Goal: Book appointment/travel/reservation

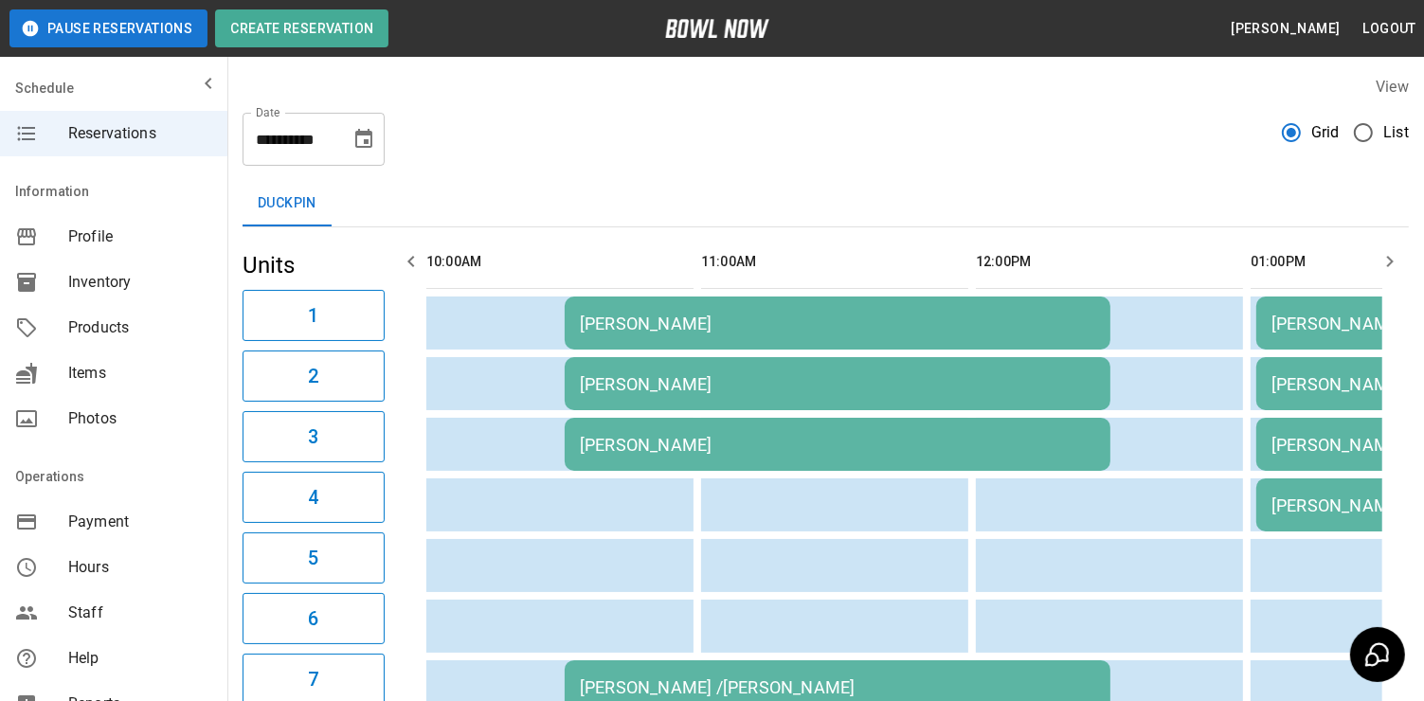
click at [370, 137] on icon "Choose date, selected date is Oct 11, 2025" at bounding box center [363, 138] width 17 height 19
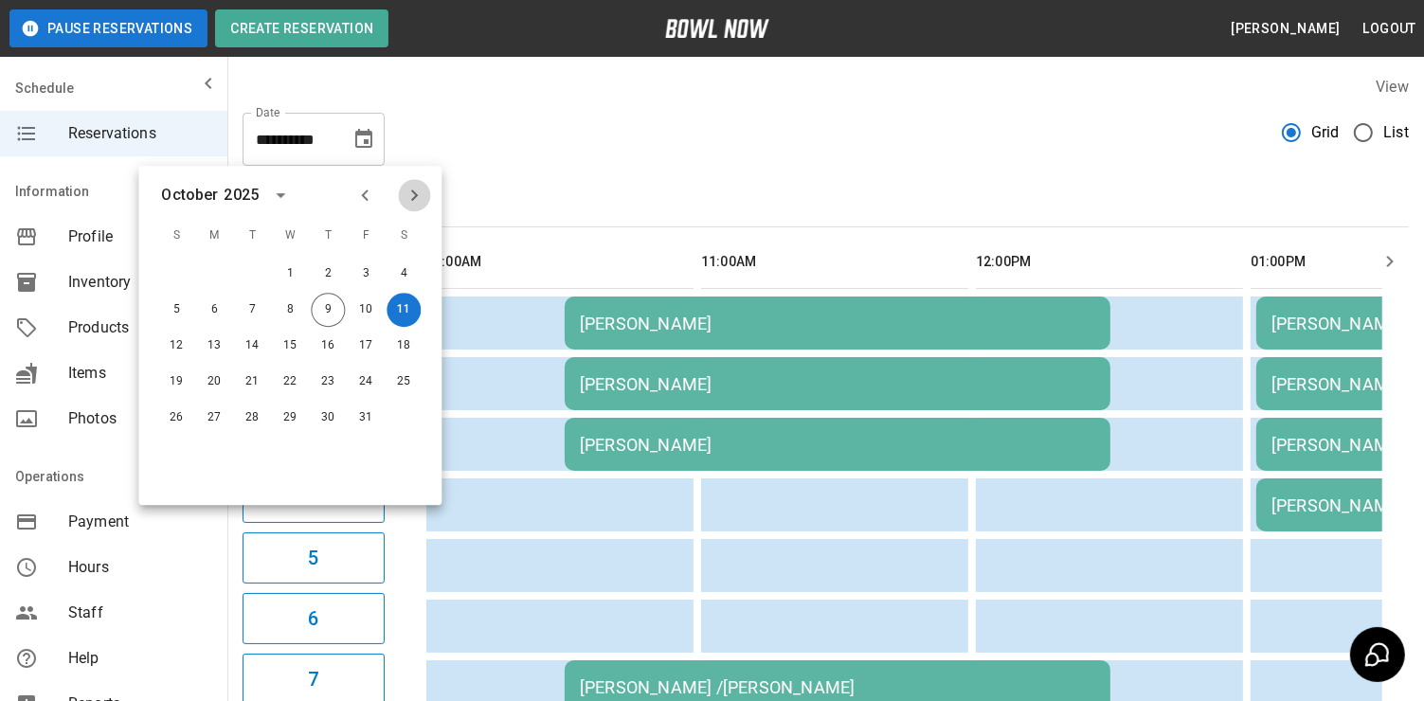
click at [418, 190] on icon "Next month" at bounding box center [414, 195] width 23 height 23
click at [406, 276] on button "1" at bounding box center [404, 274] width 34 height 34
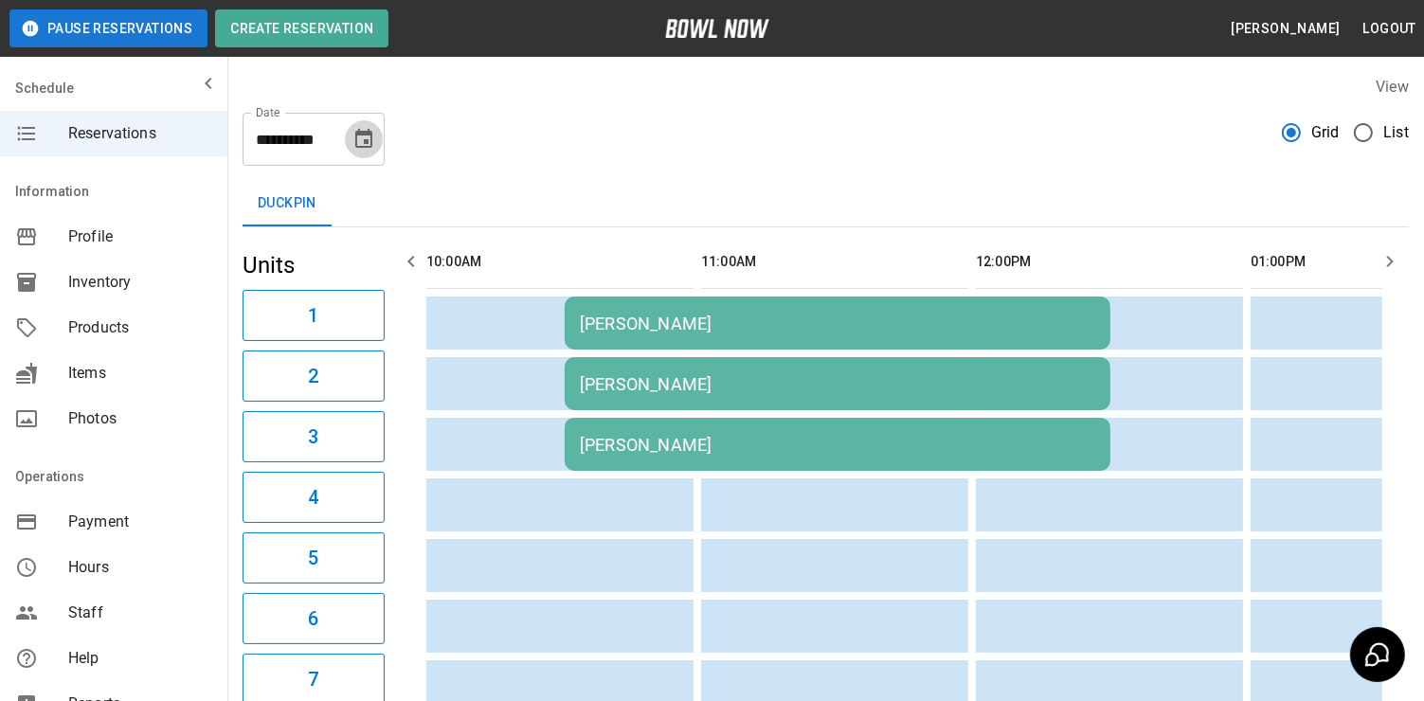
click at [370, 132] on icon "Choose date, selected date is Nov 1, 2025" at bounding box center [363, 138] width 17 height 19
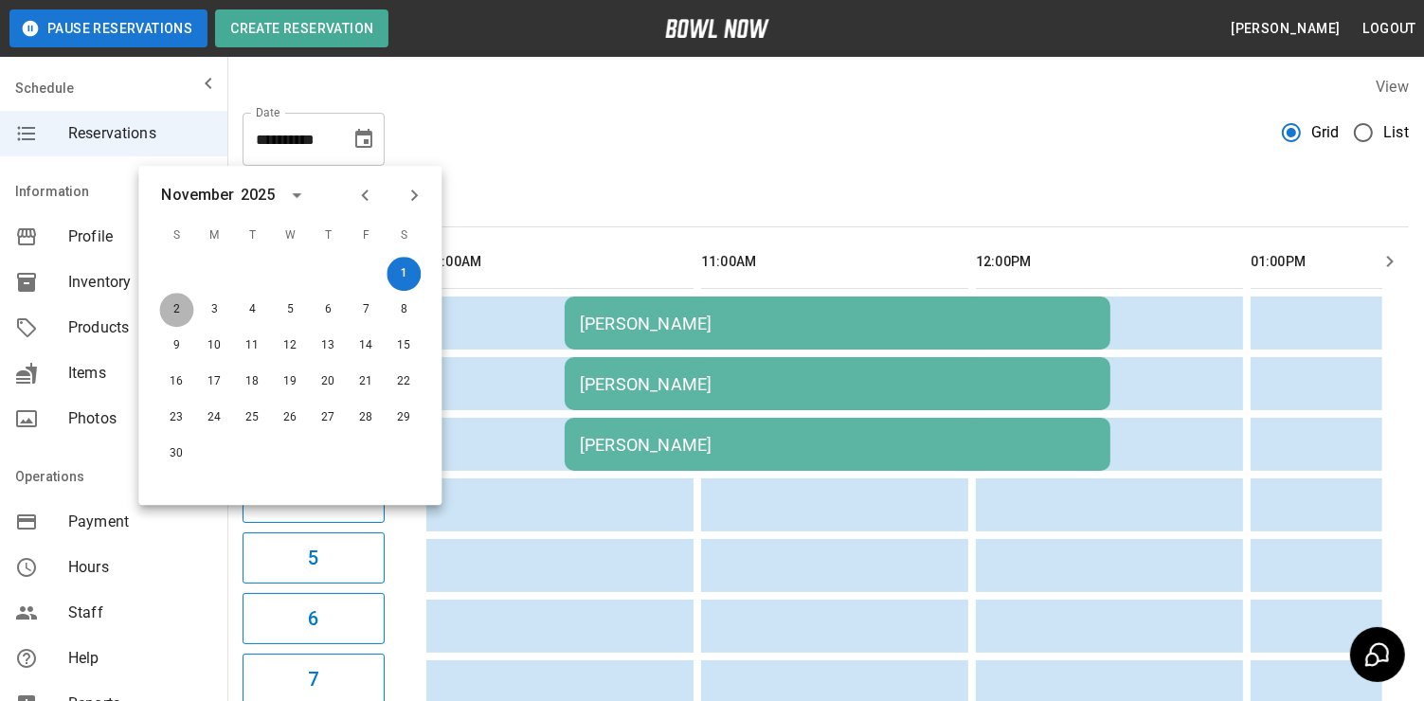
click at [178, 305] on button "2" at bounding box center [176, 310] width 34 height 34
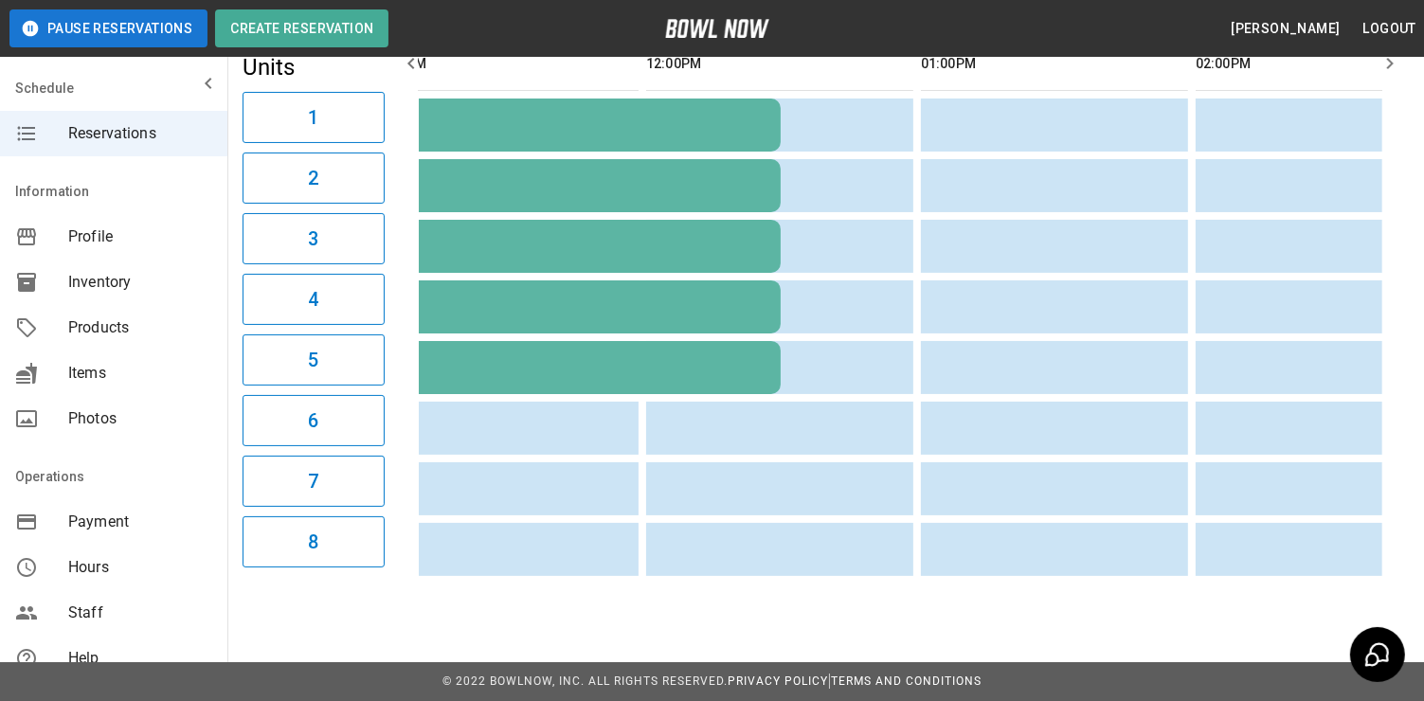
scroll to position [0, 462]
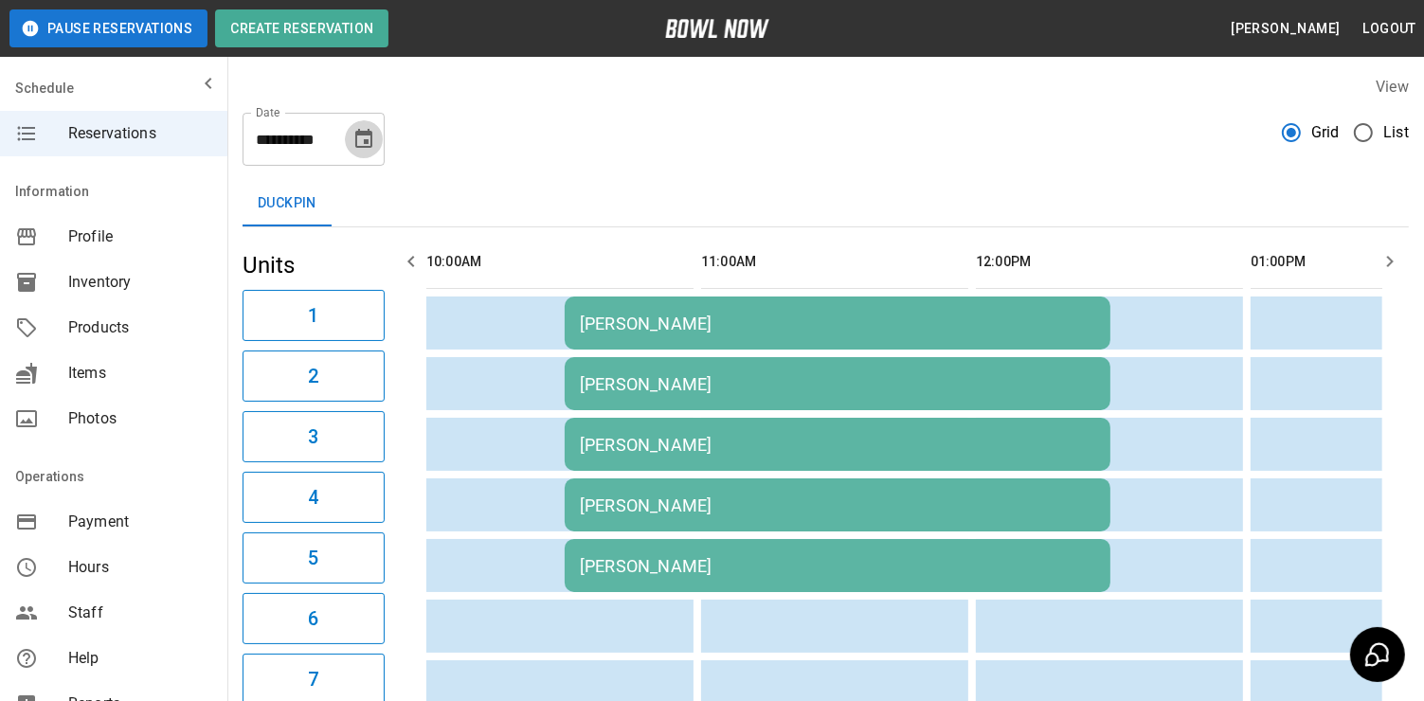
click at [363, 137] on icon "Choose date, selected date is Nov 2, 2025" at bounding box center [363, 139] width 23 height 23
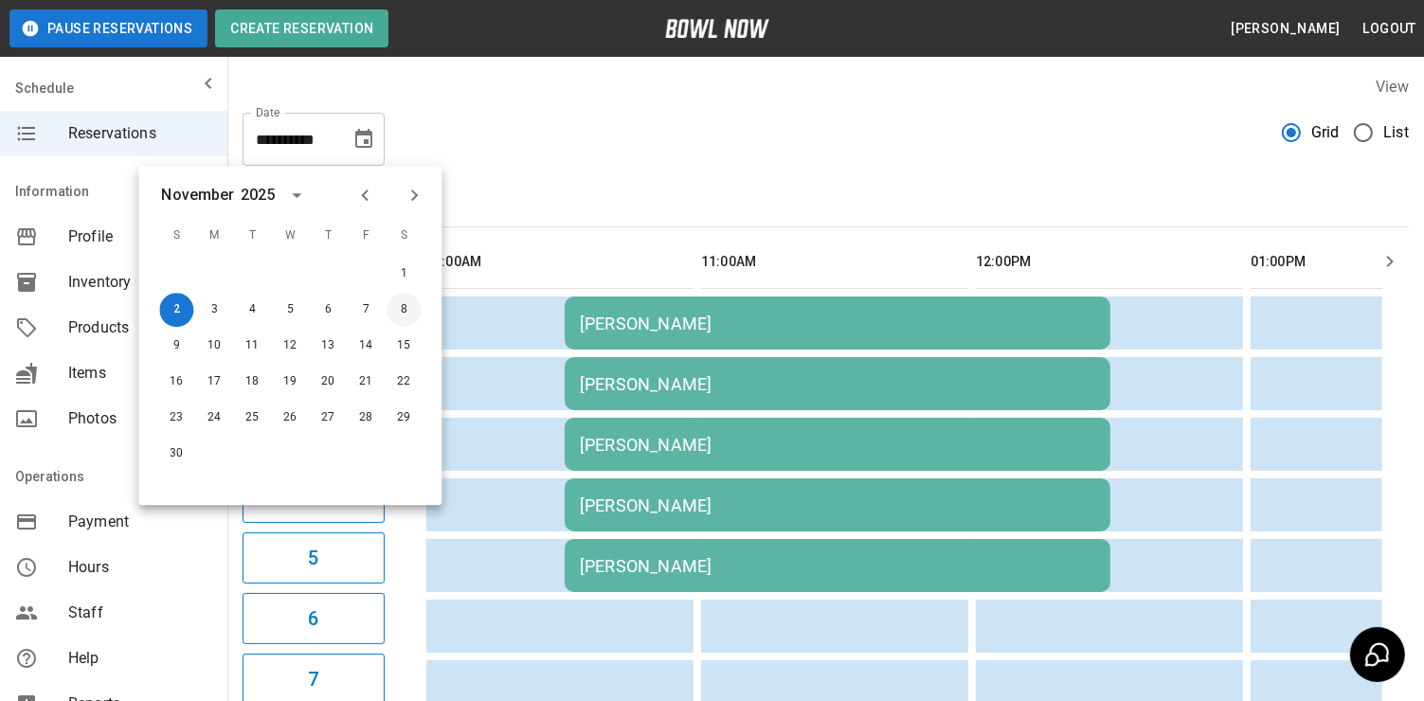
click at [398, 316] on button "8" at bounding box center [404, 310] width 34 height 34
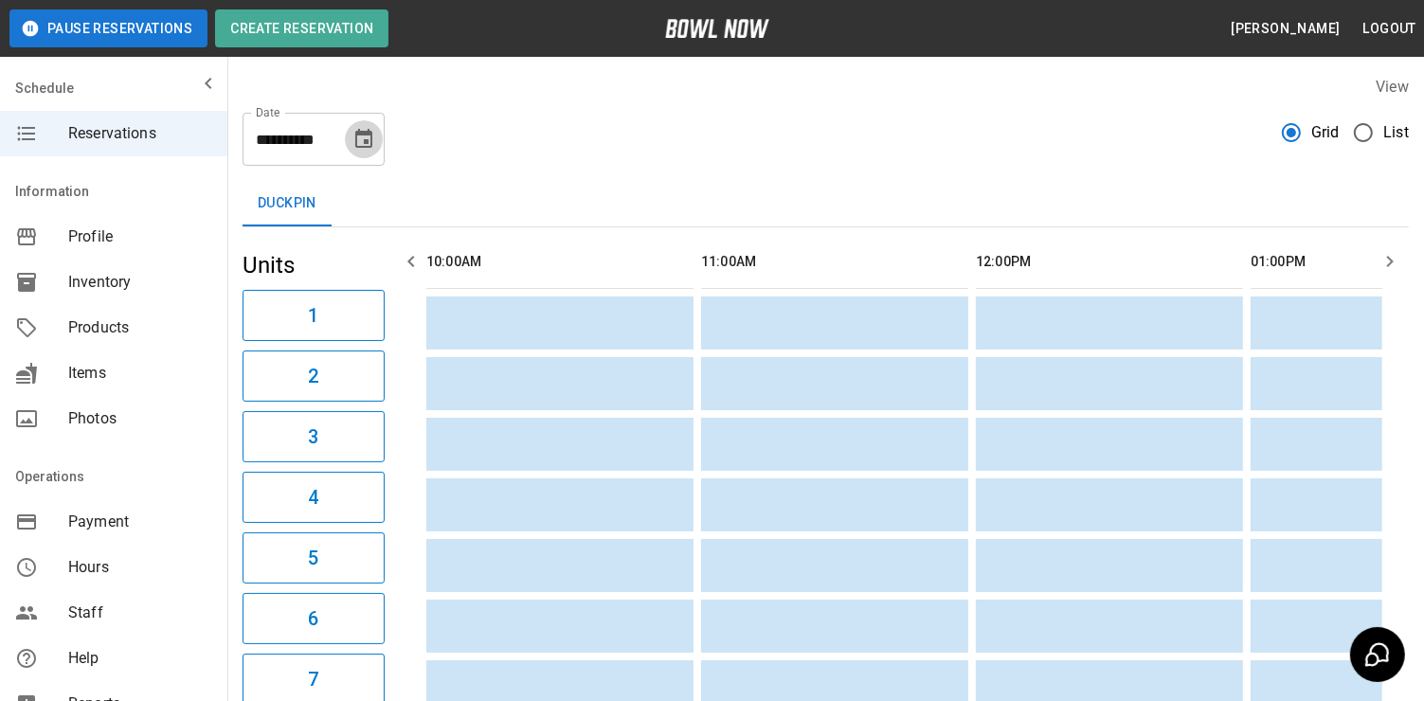
click at [368, 143] on icon "Choose date, selected date is Nov 8, 2025" at bounding box center [363, 138] width 17 height 19
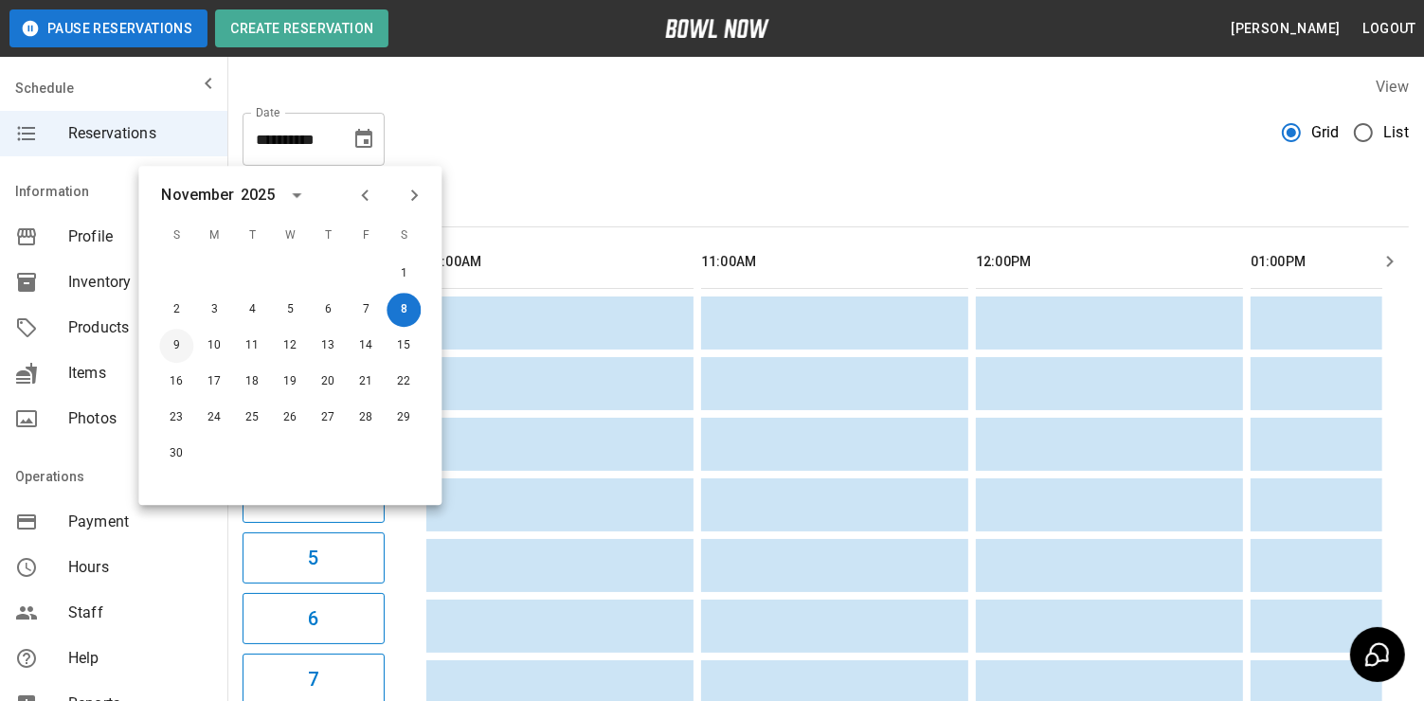
click at [178, 337] on button "9" at bounding box center [176, 346] width 34 height 34
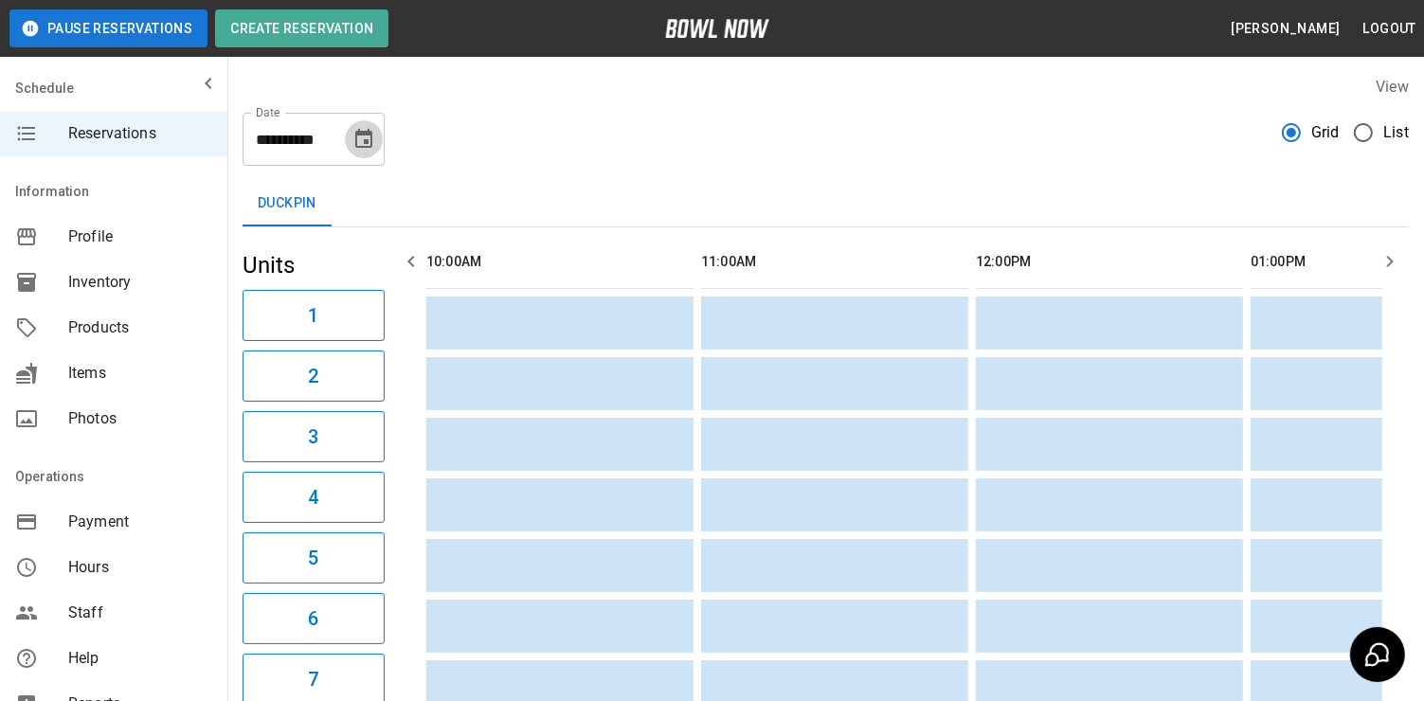
click at [366, 134] on icon "Choose date, selected date is Nov 9, 2025" at bounding box center [363, 138] width 17 height 19
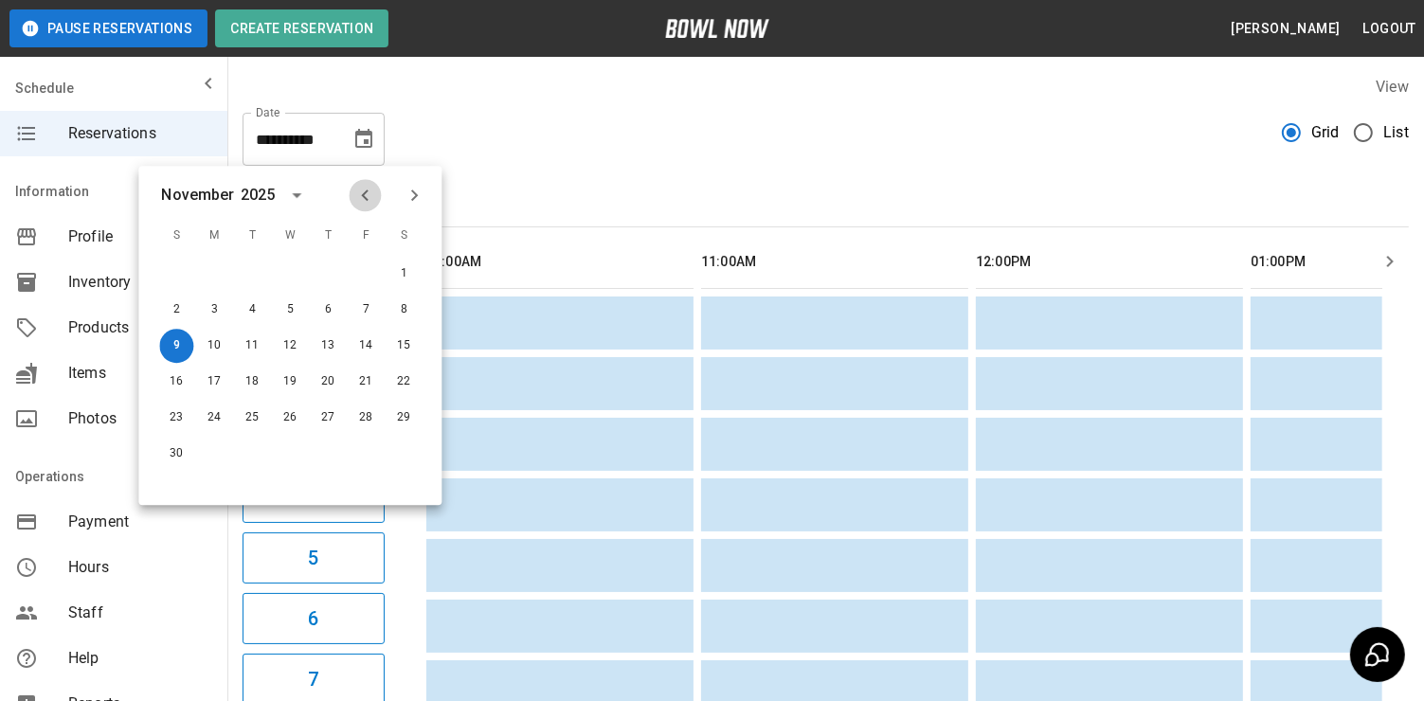
click at [367, 192] on icon "Previous month" at bounding box center [364, 195] width 23 height 23
click at [363, 307] on button "10" at bounding box center [366, 310] width 34 height 34
type input "**********"
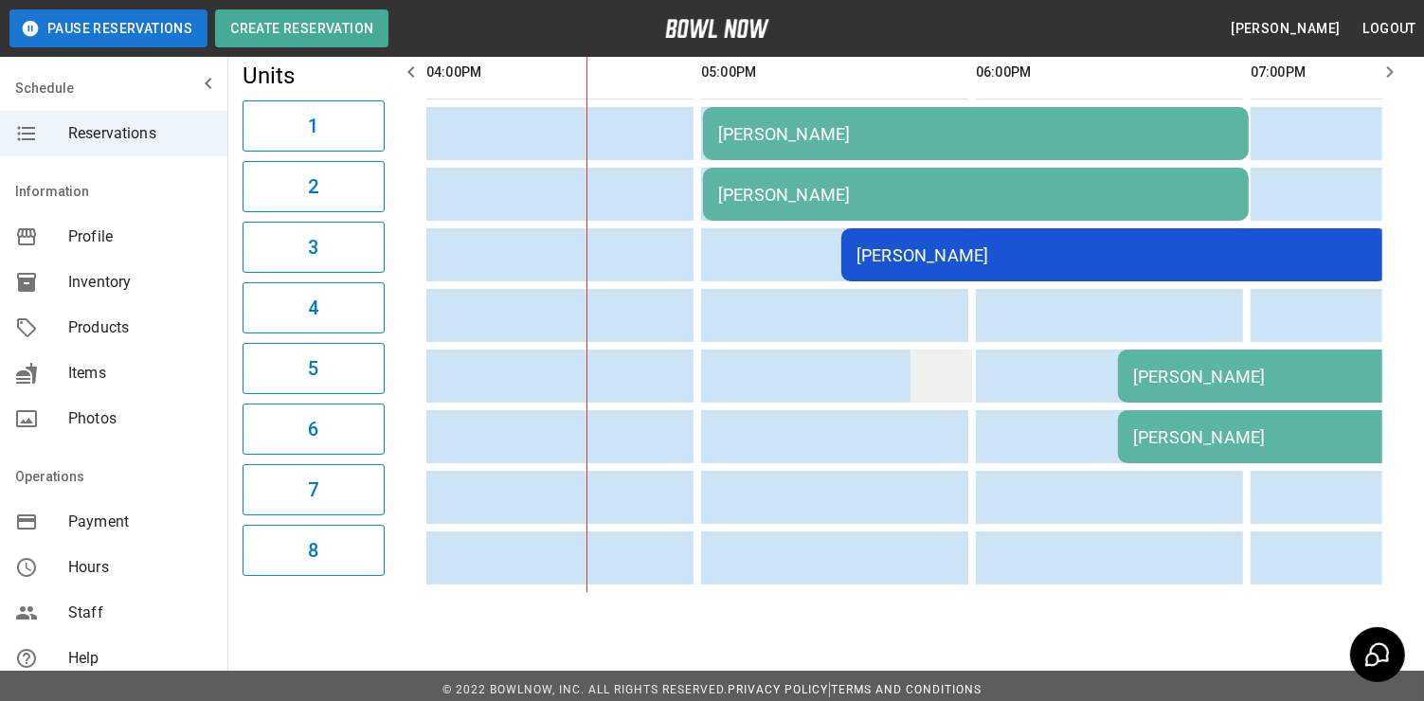
scroll to position [0, 0]
